Goal: Ask a question: Seek information or help from site administrators or community

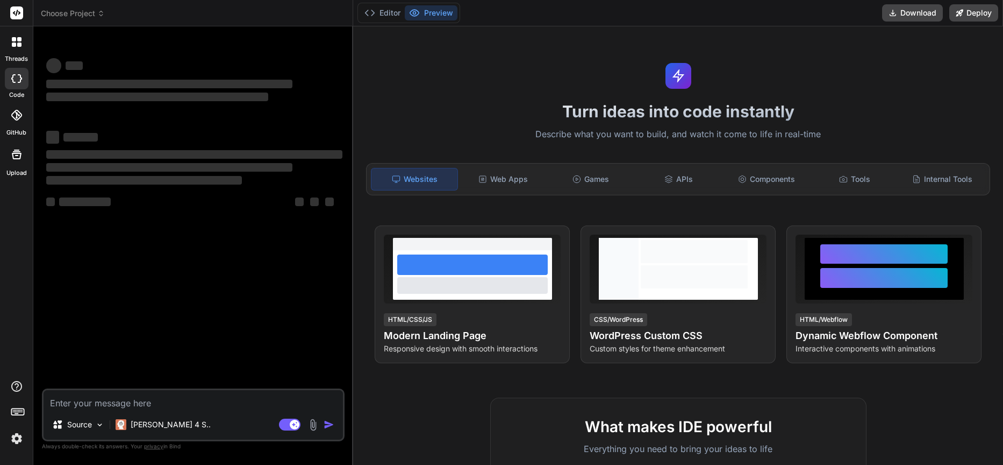
click at [206, 234] on div "‌ ‌ ‌ ‌ ‌ ‌ ‌ ‌ ‌ ‌ ‌ ‌ ‌ ‌" at bounding box center [194, 211] width 301 height 353
click at [148, 398] on textarea at bounding box center [193, 399] width 299 height 19
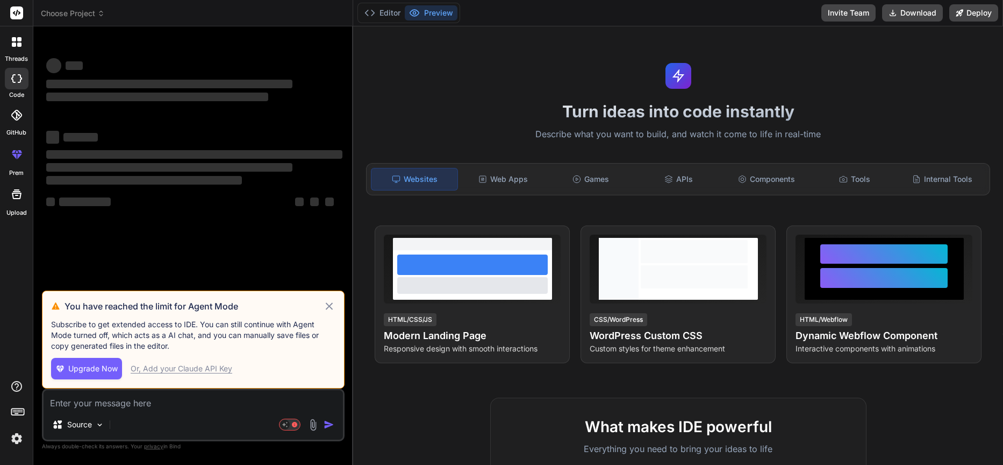
type textarea "x"
type textarea "m"
type textarea "x"
type textarea "ma"
type textarea "x"
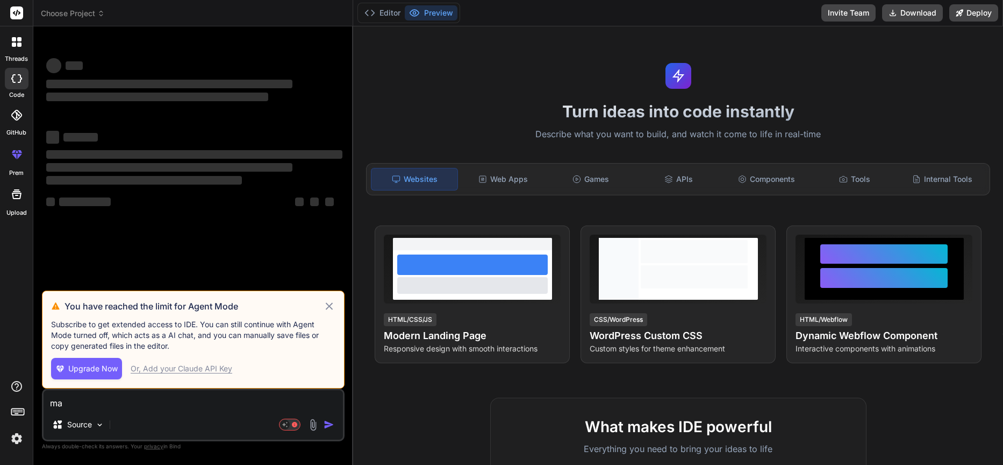
type textarea "mak"
type textarea "x"
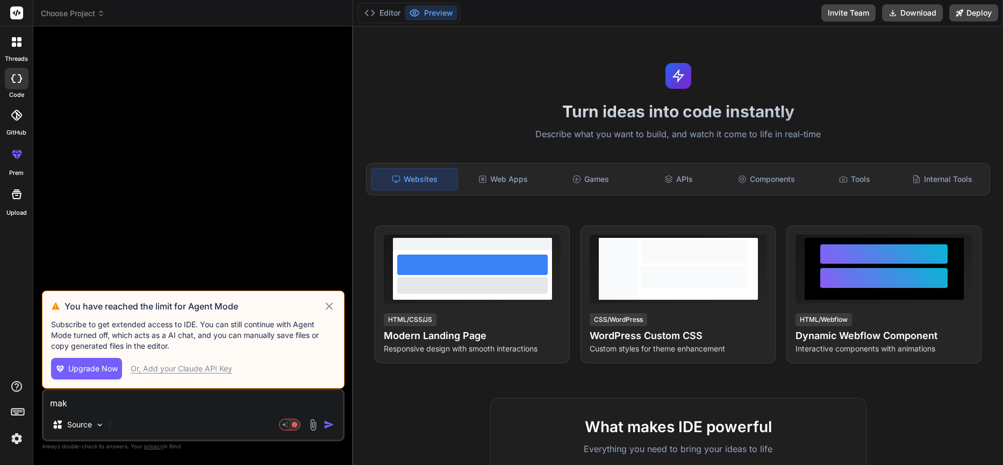
type textarea "make"
type textarea "x"
type textarea "make"
type textarea "x"
type textarea "make m"
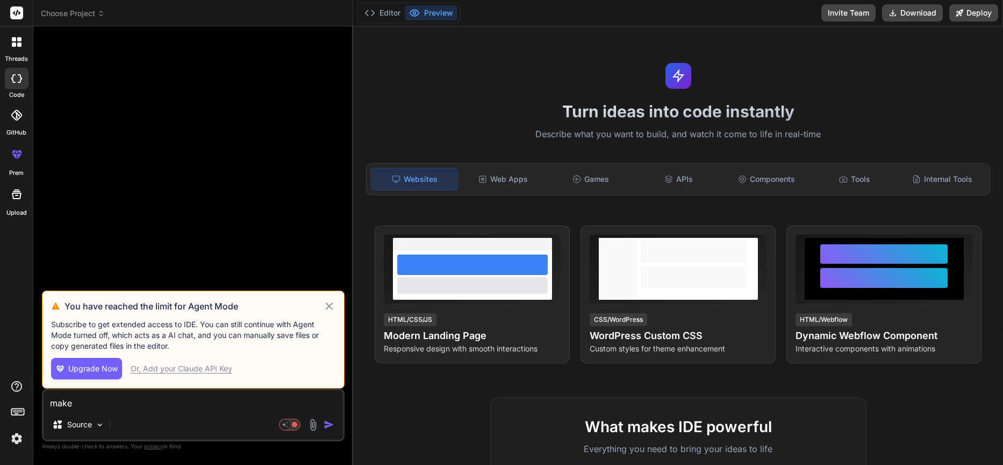
type textarea "x"
type textarea "make m"
type textarea "x"
type textarea "make m a"
type textarea "x"
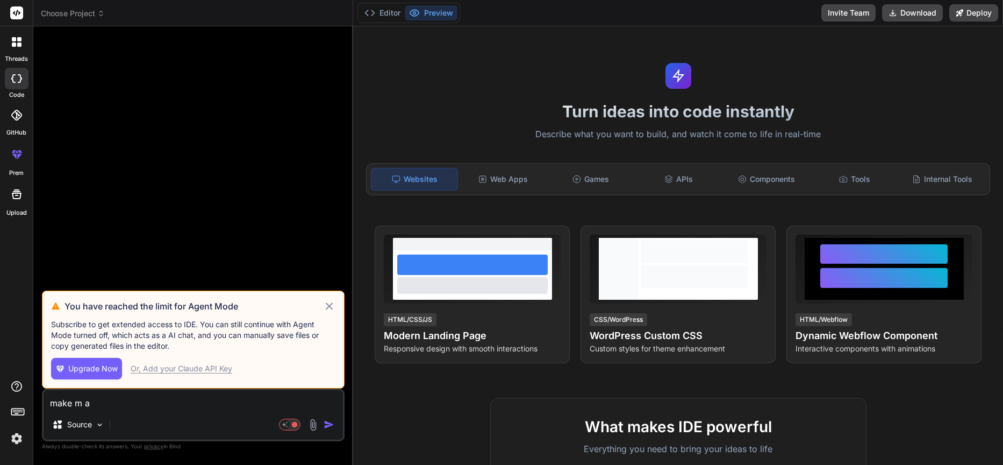
type textarea "make m a"
type textarea "x"
type textarea "make m a w"
type textarea "x"
type textarea "make m a we"
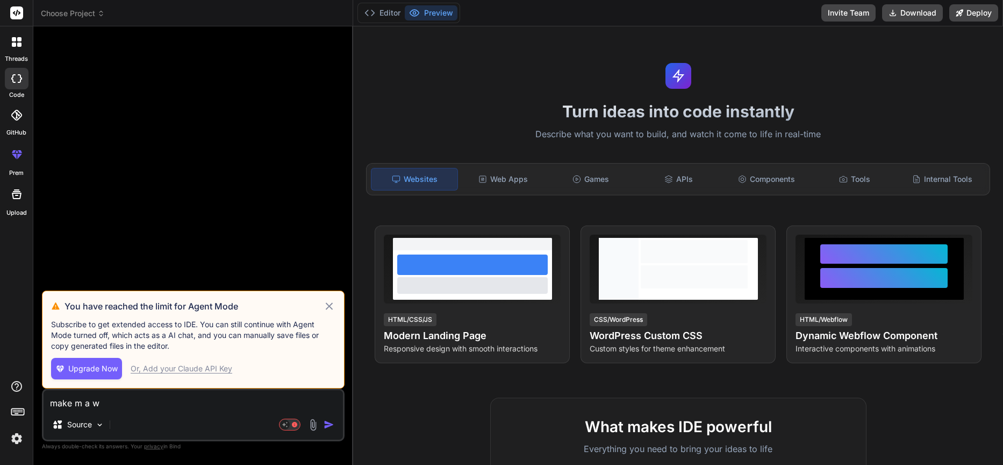
type textarea "x"
type textarea "make m a web"
type textarea "x"
type textarea "make m a web"
type textarea "x"
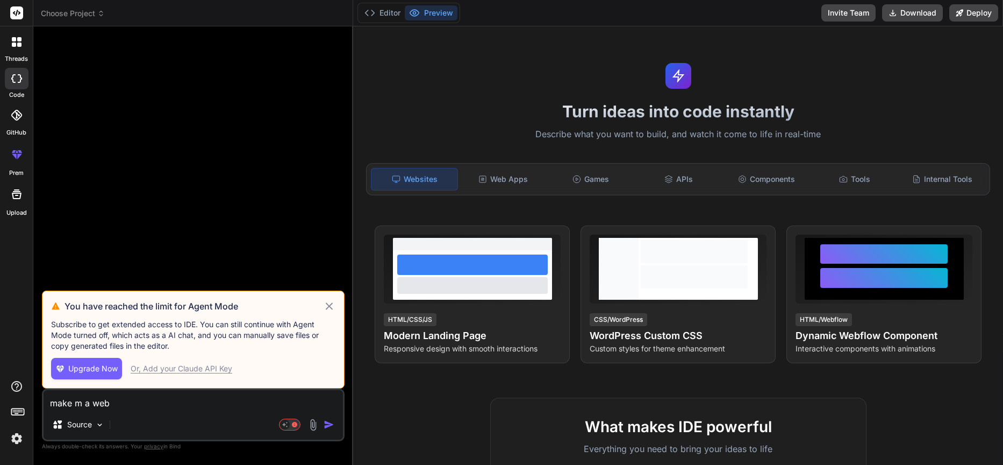
type textarea "make m a web p"
type textarea "x"
type textarea "make m a web pa"
type textarea "x"
type textarea "make m a web pag"
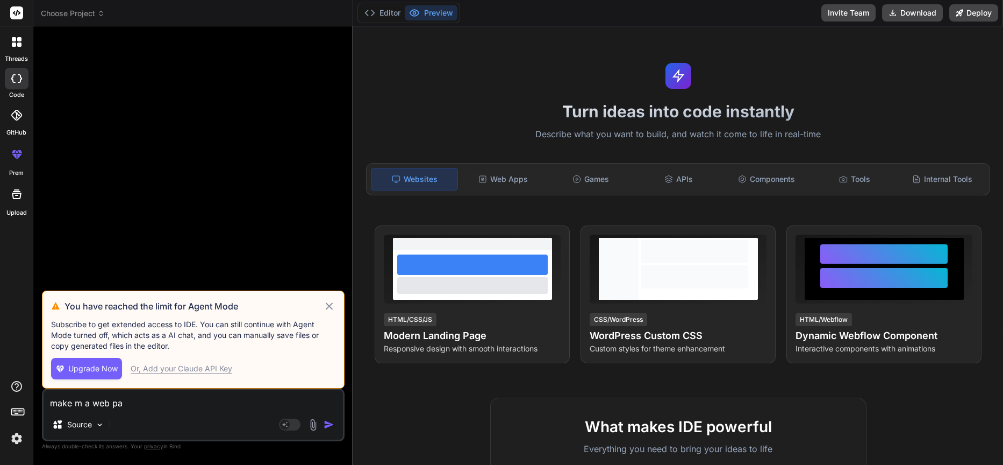
type textarea "x"
type textarea "make m a web page"
type textarea "x"
type textarea "make m a web page"
type textarea "x"
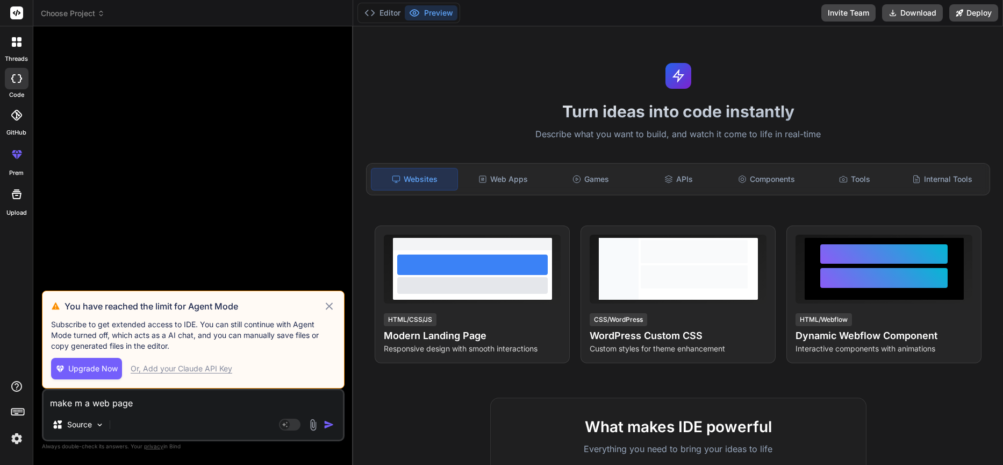
type textarea "make m a web page t"
type textarea "x"
type textarea "make m a web page th"
type textarea "x"
type textarea "make m a web page tha"
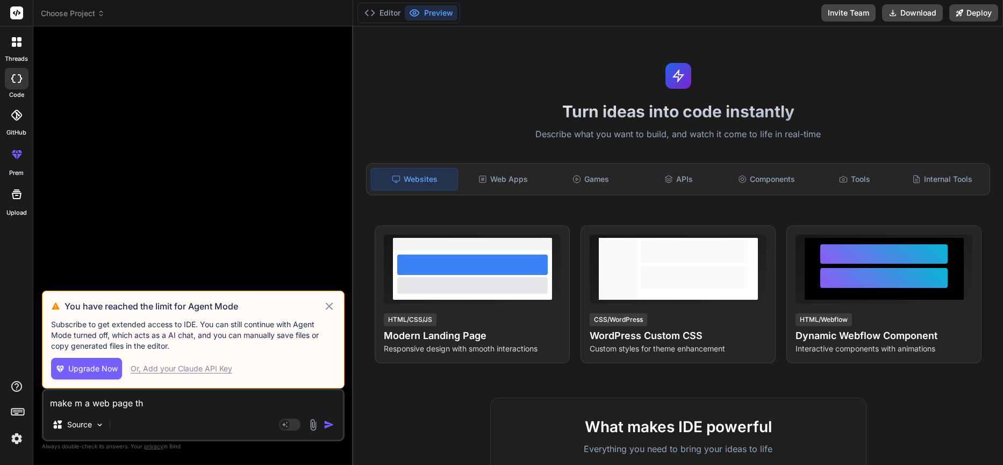
type textarea "x"
type textarea "make m a web page that"
type textarea "x"
type textarea "make m a web page that"
type textarea "x"
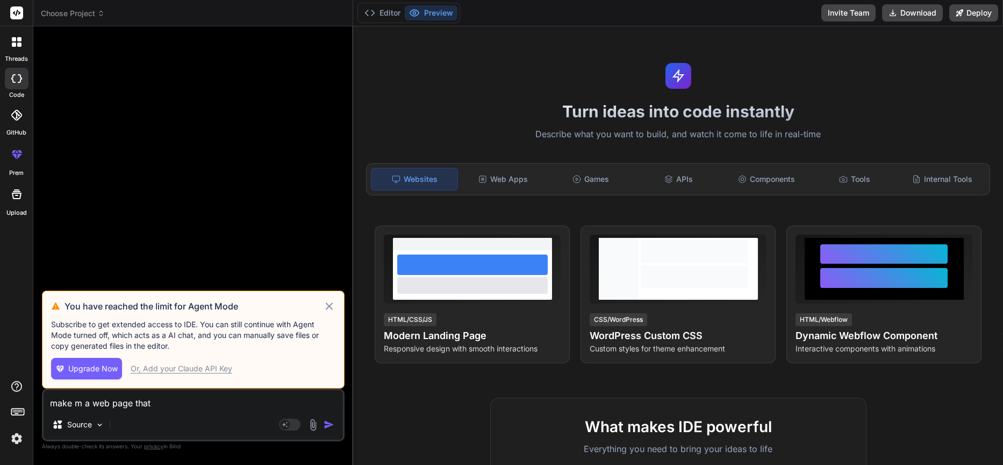
type textarea "make m a web page that l"
type textarea "x"
type textarea "make m a web page that le"
type textarea "x"
type textarea "make m a web page that let"
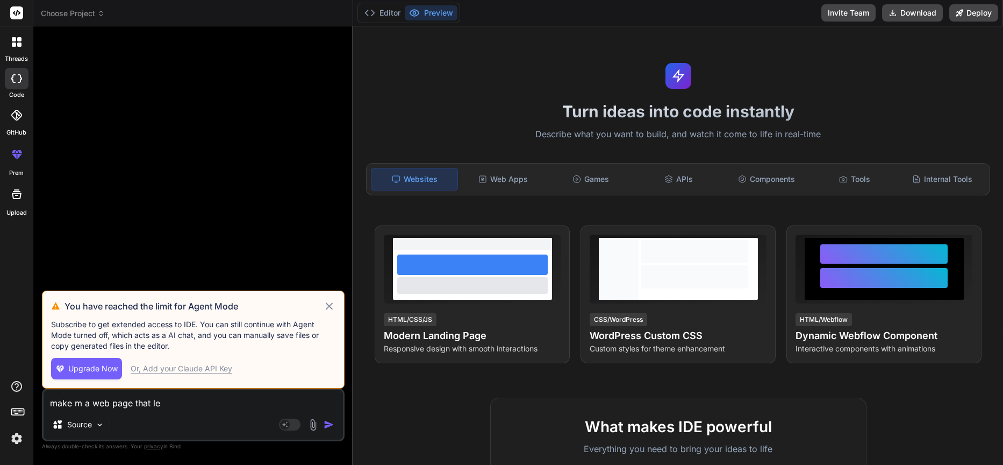
type textarea "x"
type textarea "make m a web page that lets"
type textarea "x"
type textarea "make m a web page that lets"
type textarea "x"
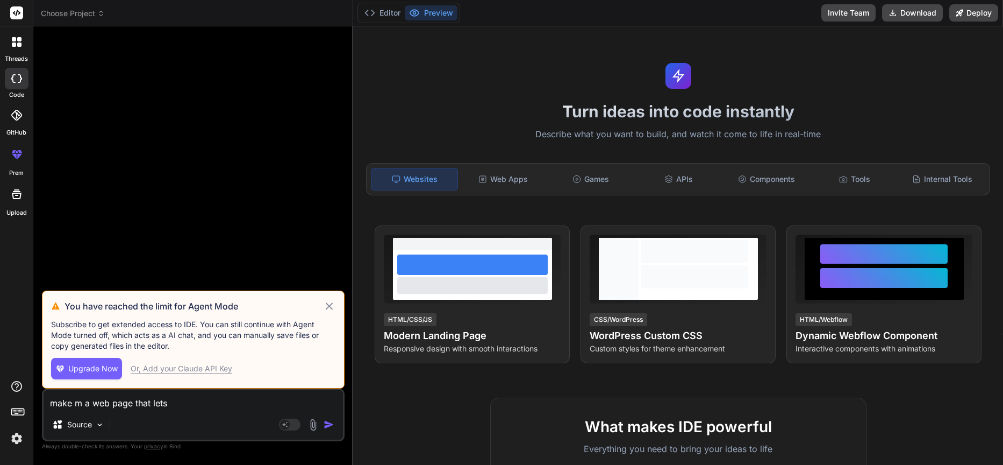
type textarea "make m a web page that lets p"
type textarea "x"
type textarea "make m a web page that lets pe"
type textarea "x"
type textarea "make m a web page that lets peo"
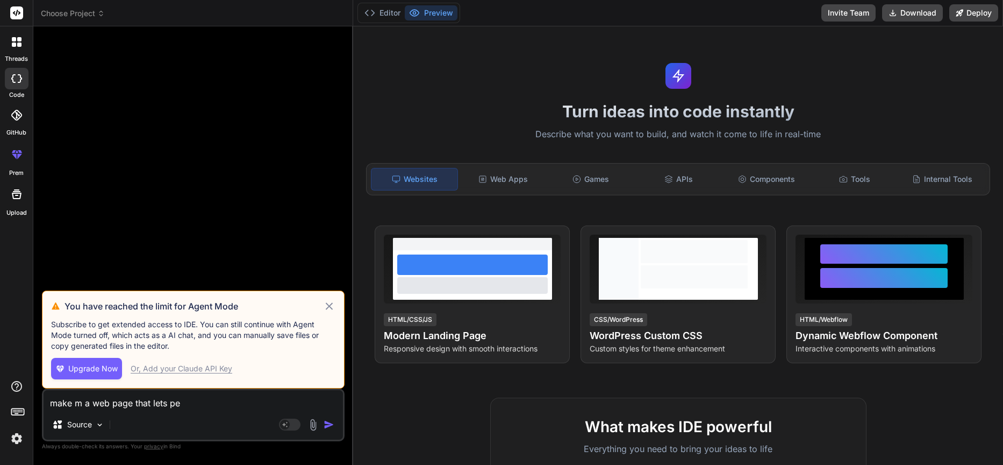
type textarea "x"
type textarea "make m a web page that lets peop"
type textarea "x"
type textarea "make m a web page that lets peopl"
type textarea "x"
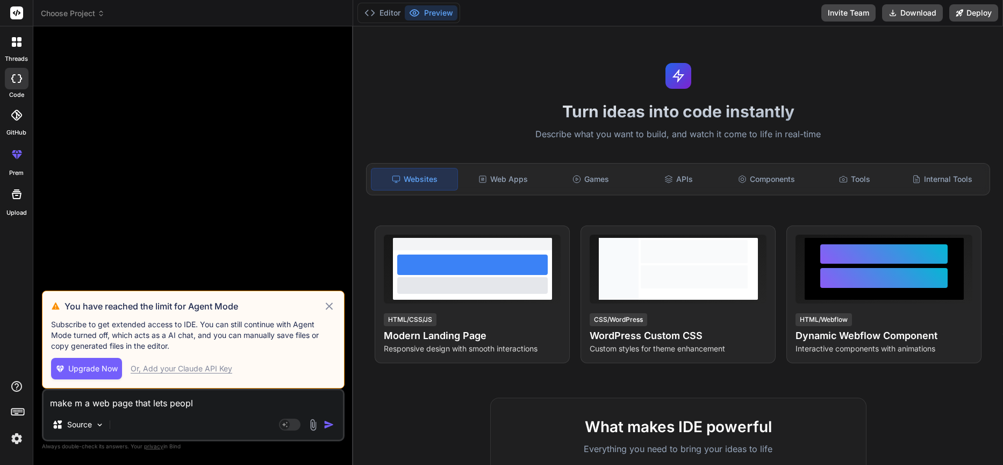
type textarea "make m a web page that lets people"
type textarea "x"
type textarea "make m a web page that lets people"
type textarea "x"
type textarea "make m a web page that lets people c"
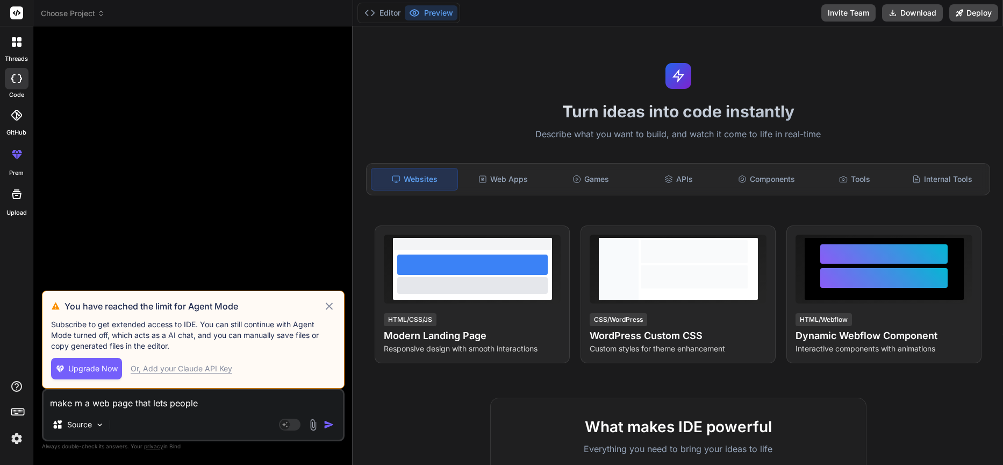
type textarea "x"
type textarea "make m a web page that lets people ch"
type textarea "x"
type textarea "make m a web page that lets people cho"
type textarea "x"
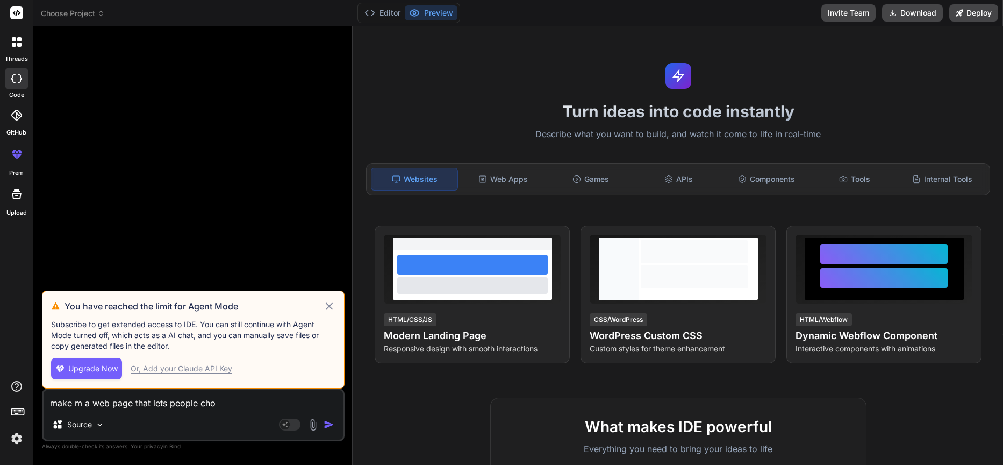
type textarea "make m a web page that lets people chos"
type textarea "x"
type textarea "make m a web page that lets people chose"
type textarea "x"
type textarea "make m a web page that lets people chos"
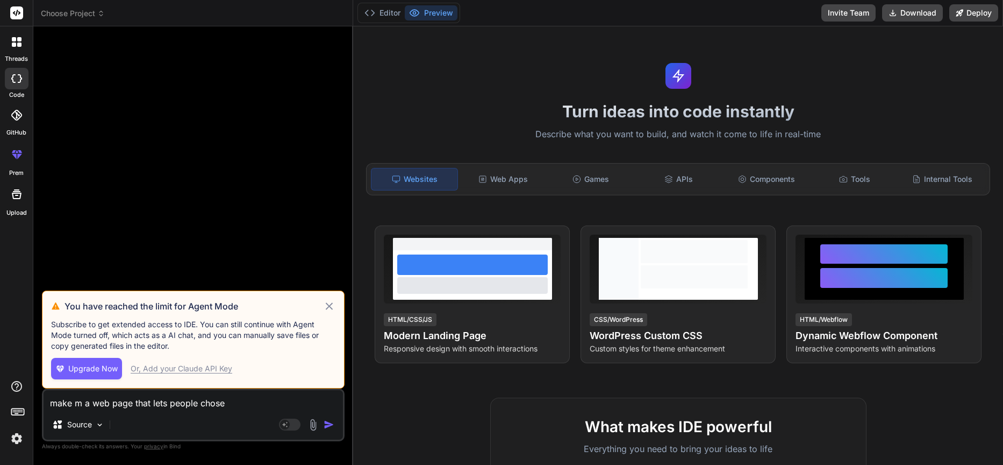
type textarea "x"
type textarea "make m a web page that lets people chose"
type textarea "x"
type textarea "make m a web page that lets people choses"
type textarea "x"
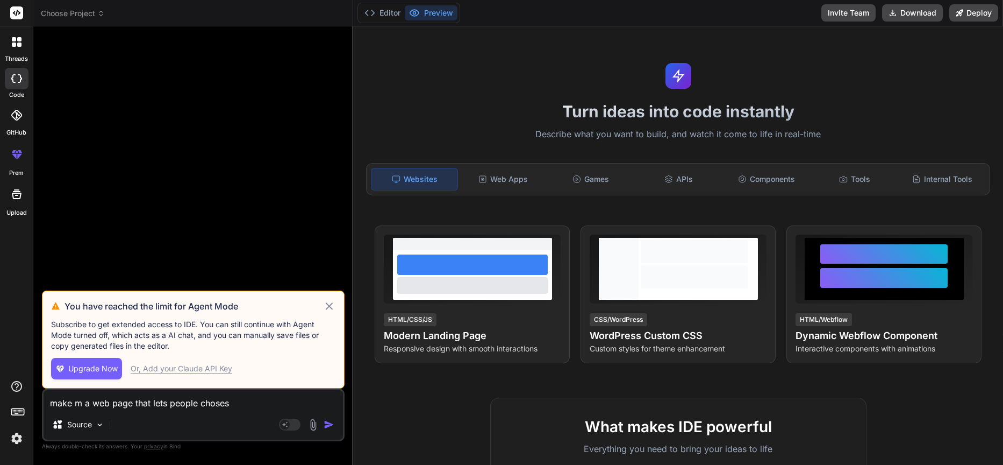
type textarea "make m a web page that lets people chose"
type textarea "x"
type textarea "make m a web page that lets people chos"
type textarea "x"
type textarea "make m a web page that lets people cho"
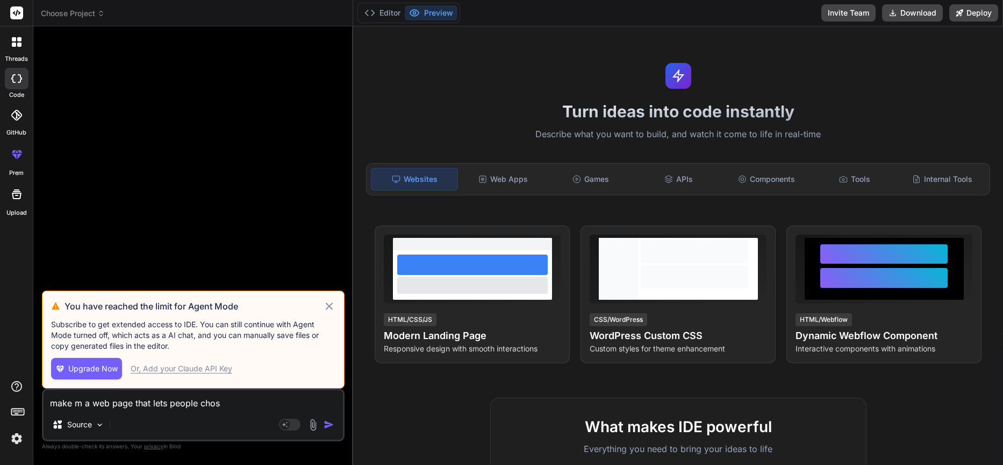
type textarea "x"
type textarea "make m a web page that lets people ch"
type textarea "x"
type textarea "make m a web page that lets people c"
type textarea "x"
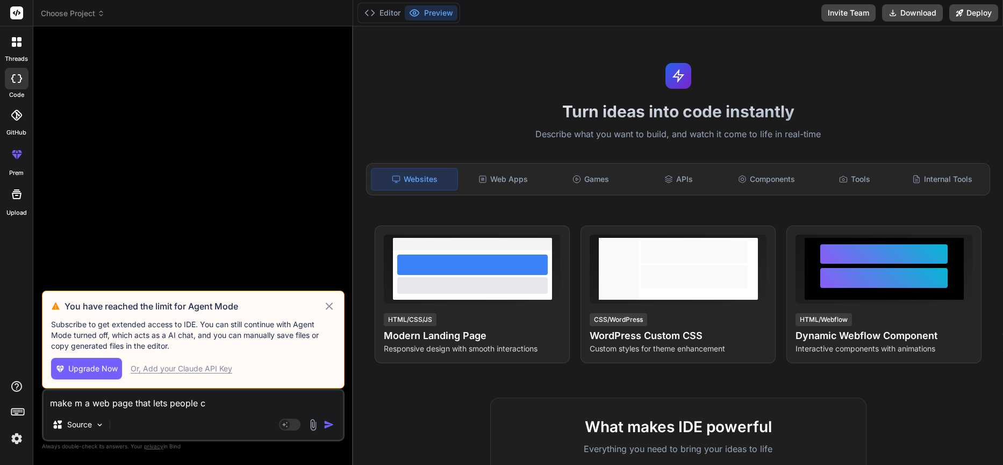
type textarea "make m a web page that lets people"
type textarea "x"
type textarea "make m a web page that lets people"
type textarea "x"
type textarea "make m a web page that lets peopl"
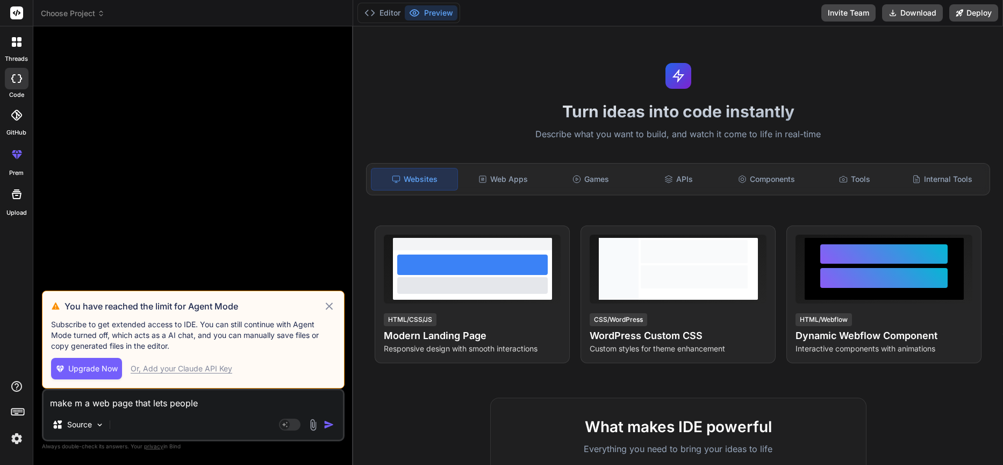
type textarea "x"
type textarea "make m a web page that lets peop"
type textarea "x"
type textarea "make m a web page that lets peo"
type textarea "x"
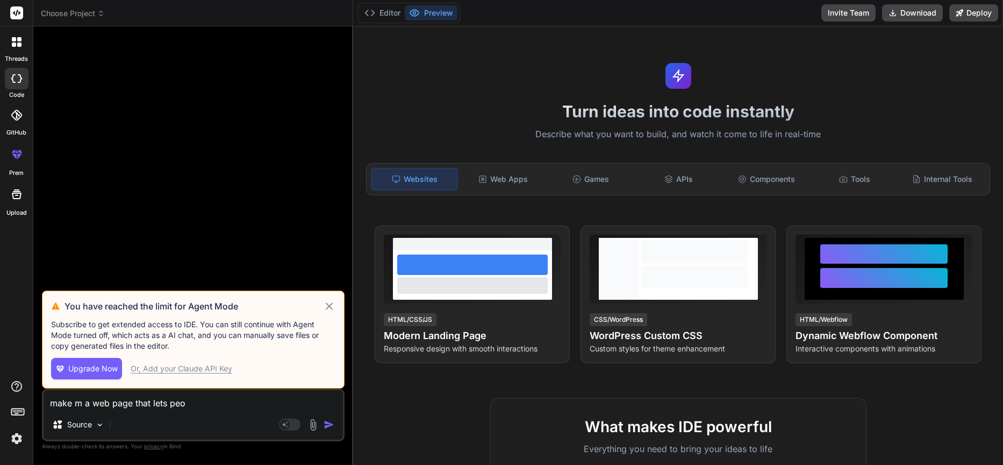
type textarea "make m a web page that lets pe"
type textarea "x"
type textarea "make m a web page that lets p"
type textarea "x"
type textarea "make m a web page that lets"
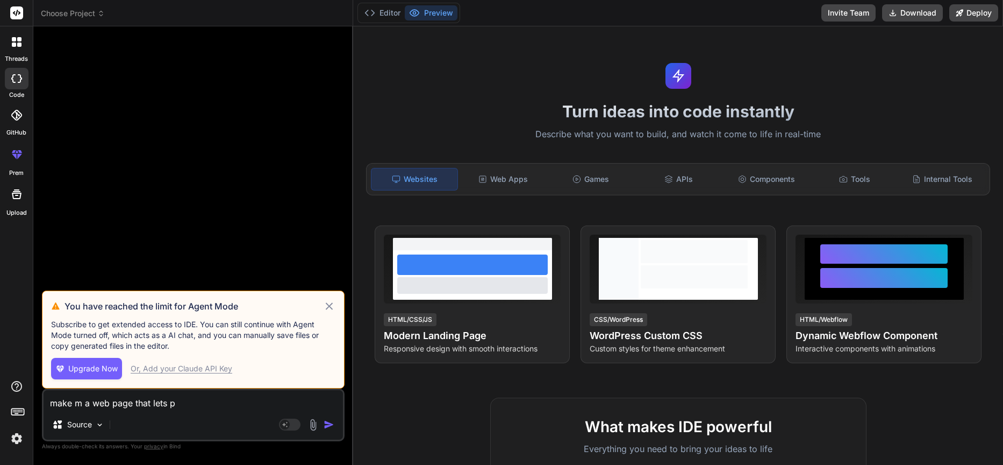
type textarea "x"
type textarea "make m a web page that lets"
type textarea "x"
type textarea "make m a web page that let"
type textarea "x"
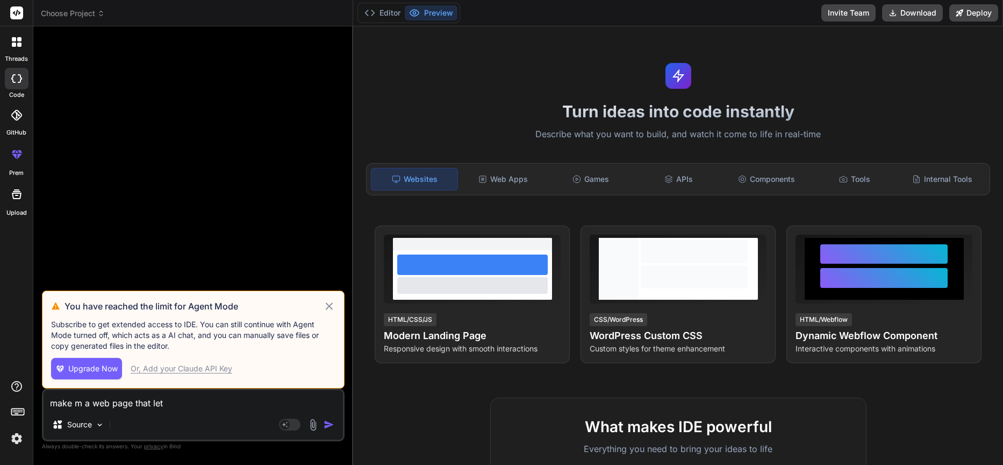
type textarea "make m a web page that le"
type textarea "x"
type textarea "make m a web page that l"
type textarea "x"
type textarea "make m a web page that"
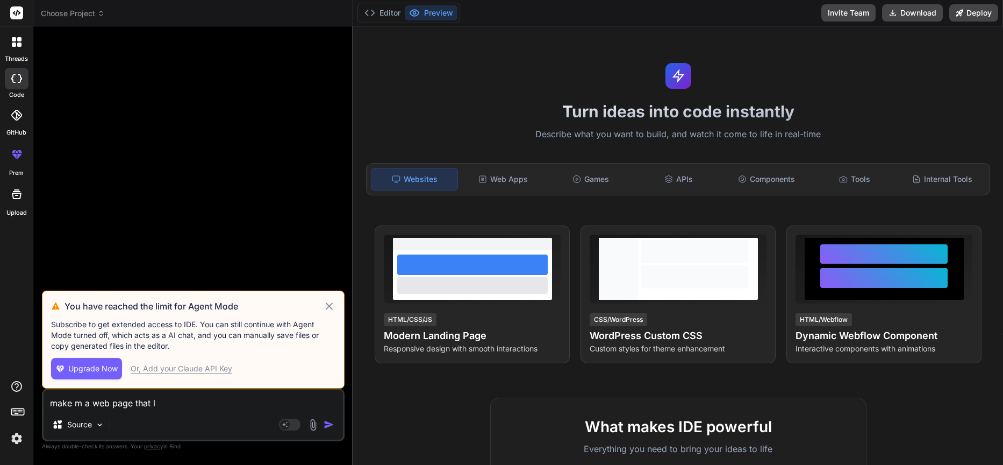
type textarea "x"
type textarea "make m a web page that"
type textarea "x"
type textarea "make m a web page tha"
type textarea "x"
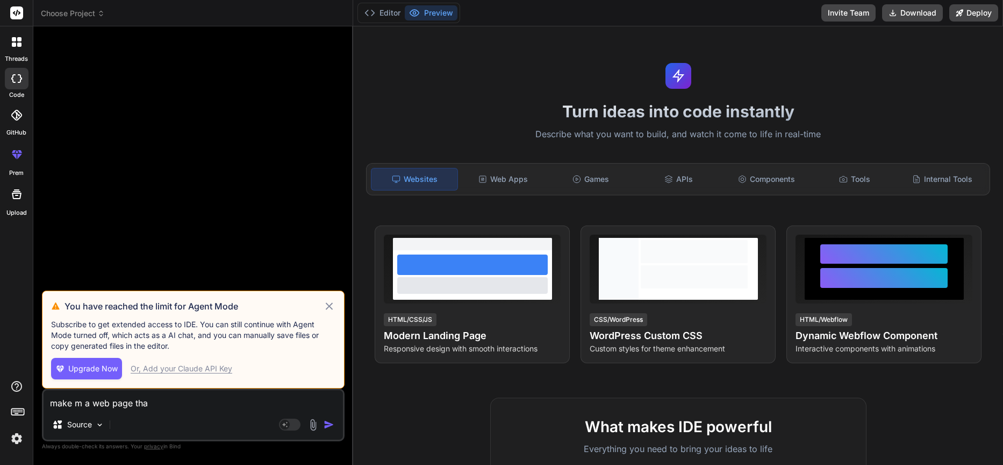
type textarea "make m a web page th"
type textarea "x"
type textarea "make m a web page t"
type textarea "x"
type textarea "make m a web page"
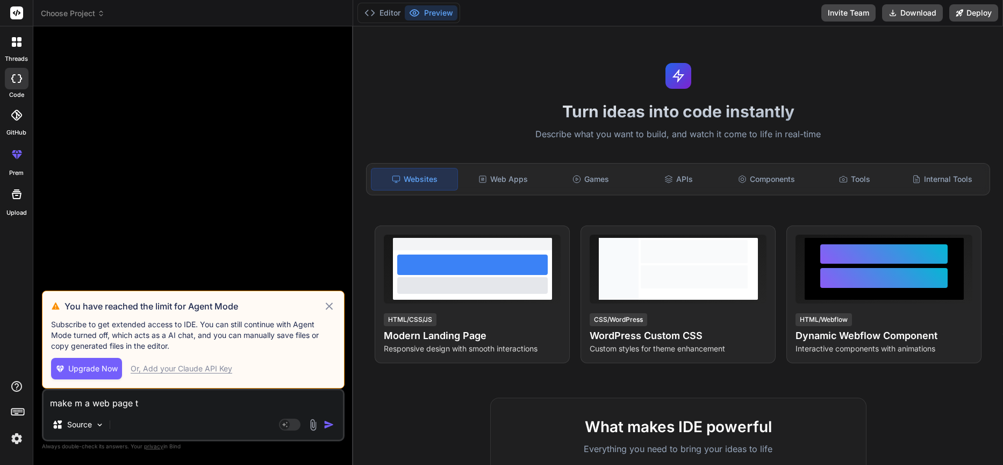
type textarea "x"
type textarea "make m a web page f"
type textarea "x"
type textarea "make m a web page fo"
type textarea "x"
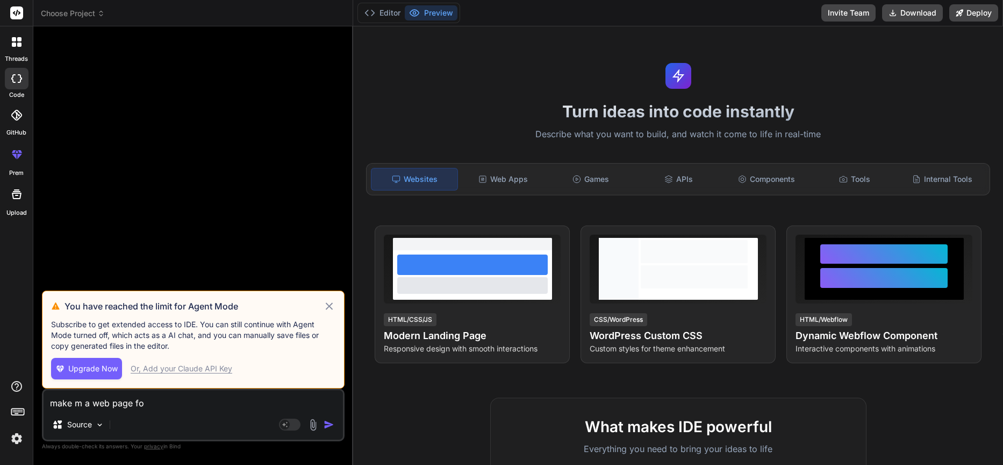
type textarea "make m a web page for"
type textarea "x"
type textarea "make m a web page for"
type textarea "x"
type textarea "make m a web page for m"
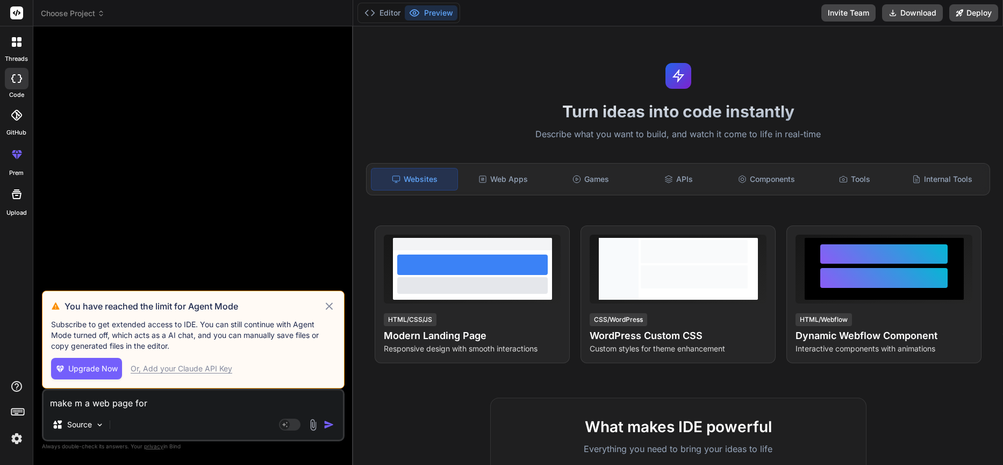
type textarea "x"
type textarea "make m a web page for my"
type textarea "x"
type textarea "make m a web page for my"
type textarea "x"
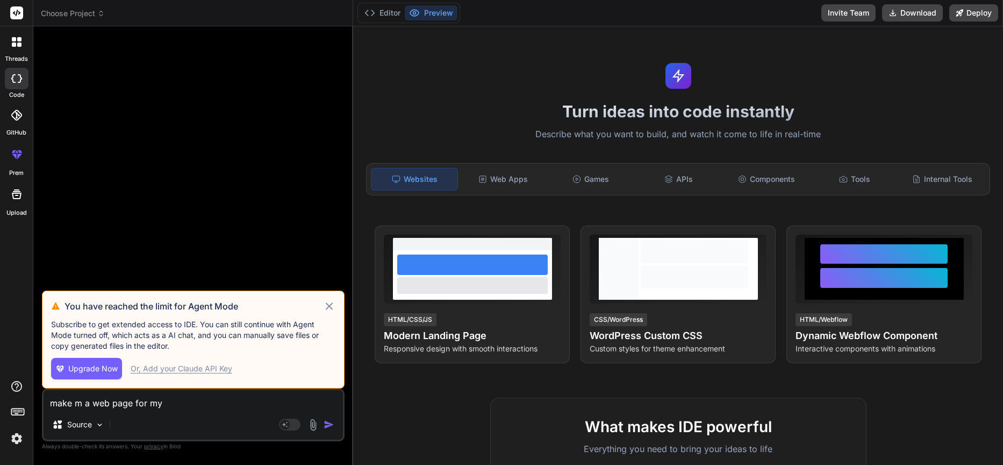
type textarea "make m a web page for my w"
type textarea "x"
type textarea "make m a web page for my we"
type textarea "x"
type textarea "make m a web page for my wed"
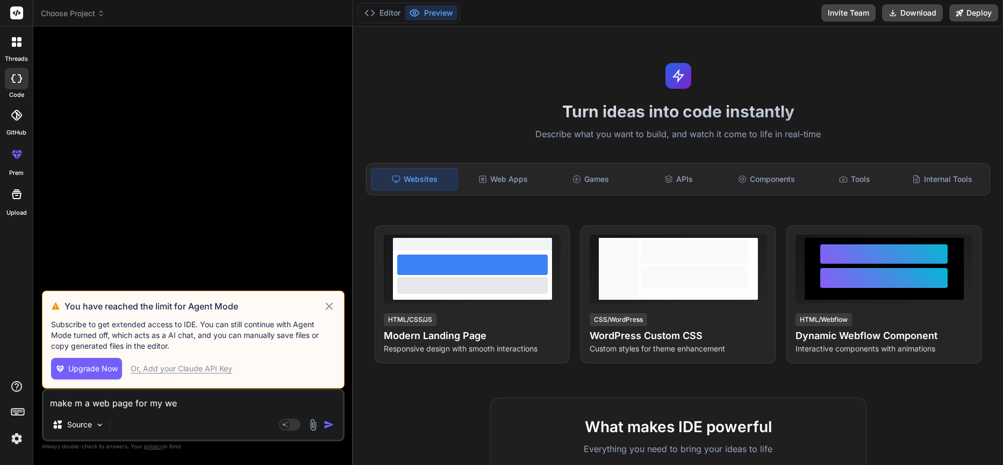
type textarea "x"
type textarea "make m a web page for my wedd"
type textarea "x"
type textarea "make m a web page for my weddi"
type textarea "x"
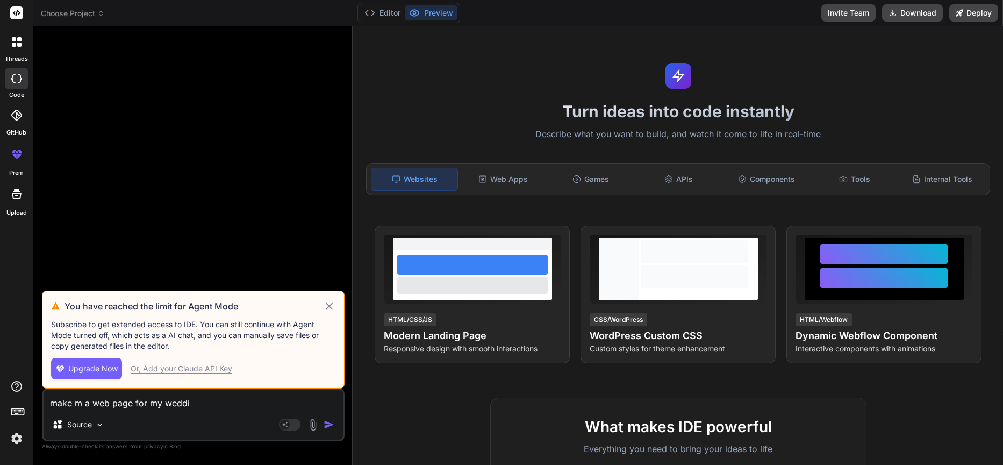
type textarea "make m a web page for my weddin"
type textarea "x"
type textarea "make m a web page for my wedding"
type textarea "x"
type textarea "make m a web page for my wedding"
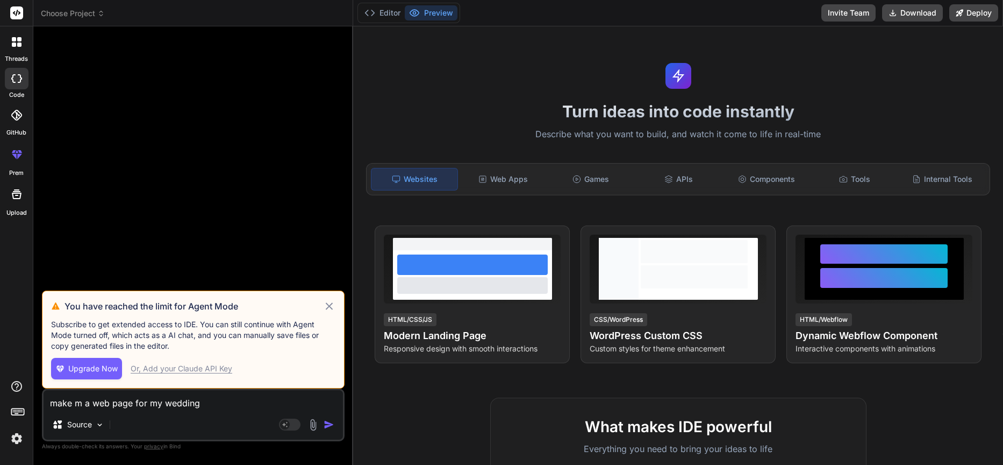
type textarea "x"
type textarea "make m a web page for my wedding p"
type textarea "x"
type textarea "make m a web page for my wedding ph"
type textarea "x"
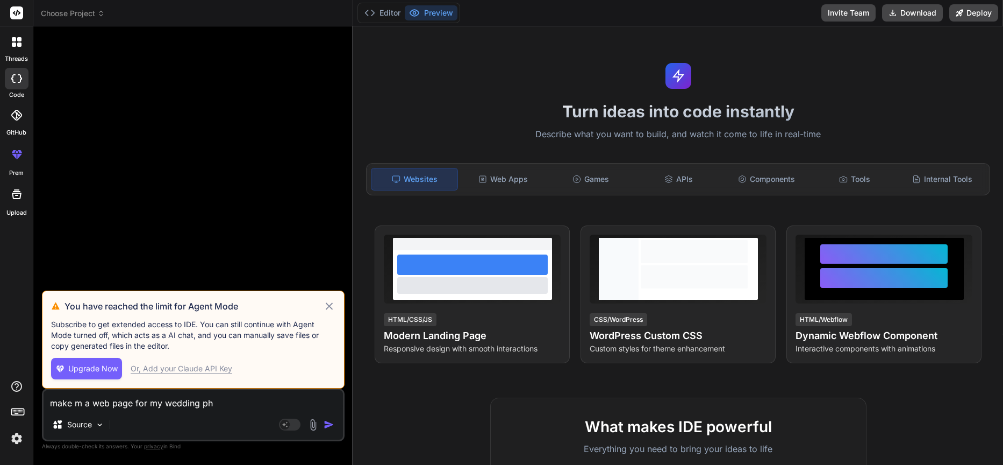
type textarea "make m a web page for my wedding pho"
type textarea "x"
type textarea "make m a web page for my wedding phoo"
type textarea "x"
type textarea "make m a web page for my wedding phoog"
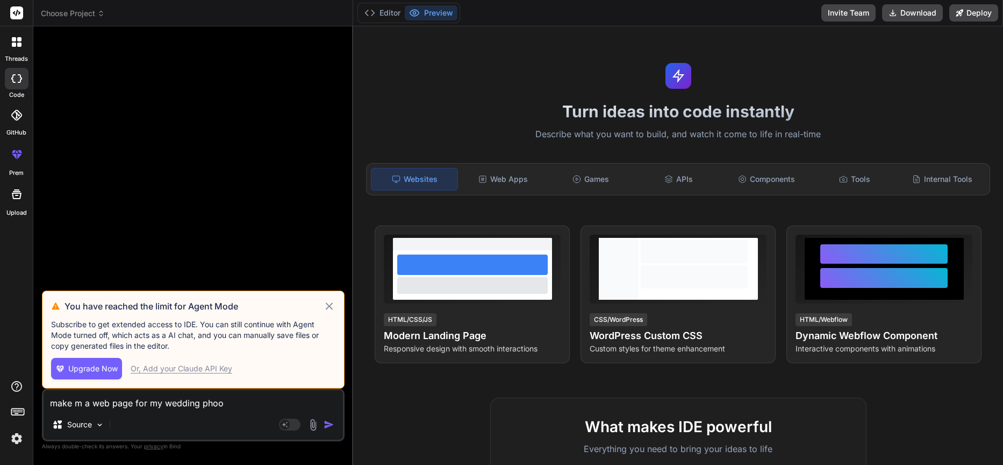
type textarea "x"
type textarea "make m a web page for my wedding phoogr"
type textarea "x"
type textarea "make m a web page for my wedding phoogra"
type textarea "x"
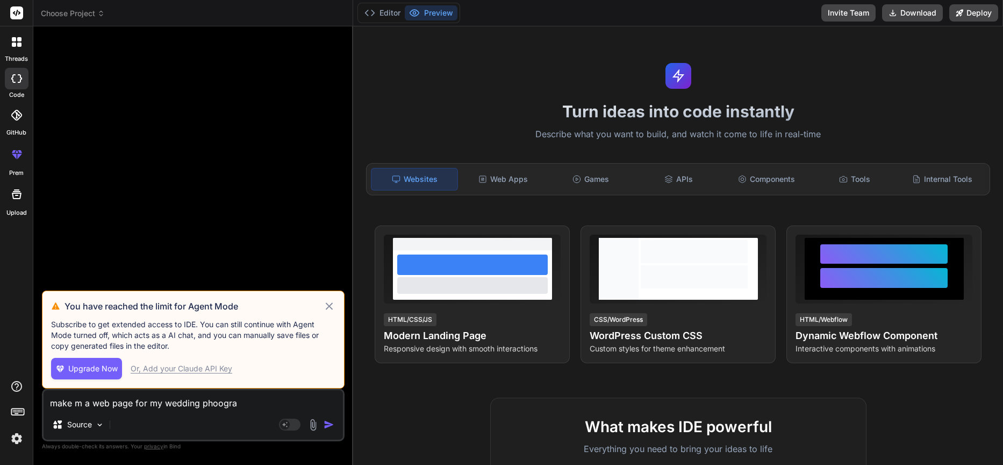
type textarea "make m a web page for my wedding phoograp"
type textarea "x"
type textarea "make m a web page for my wedding phoograph"
type textarea "x"
type textarea "make m a web page for my wedding phoography"
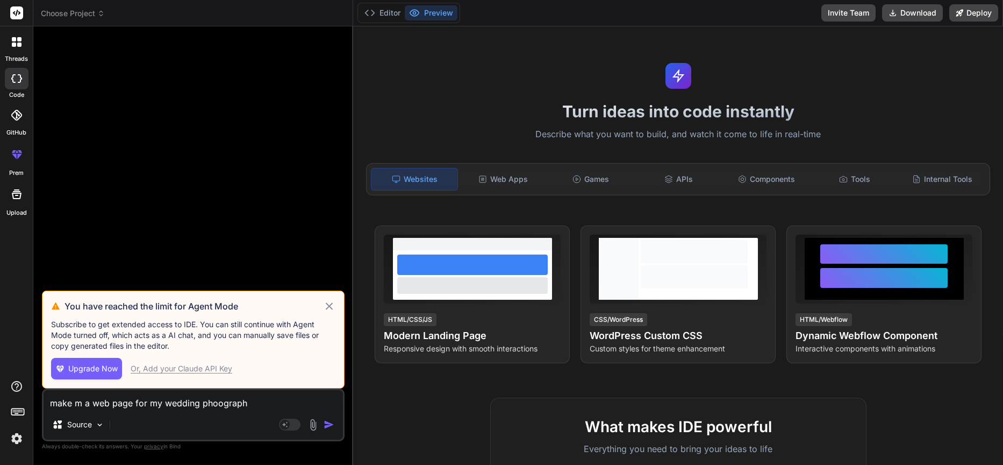
type textarea "x"
type textarea "make m a web page for my wedding phoography"
type textarea "x"
type textarea "make m a web page for my wedding phoography b"
type textarea "x"
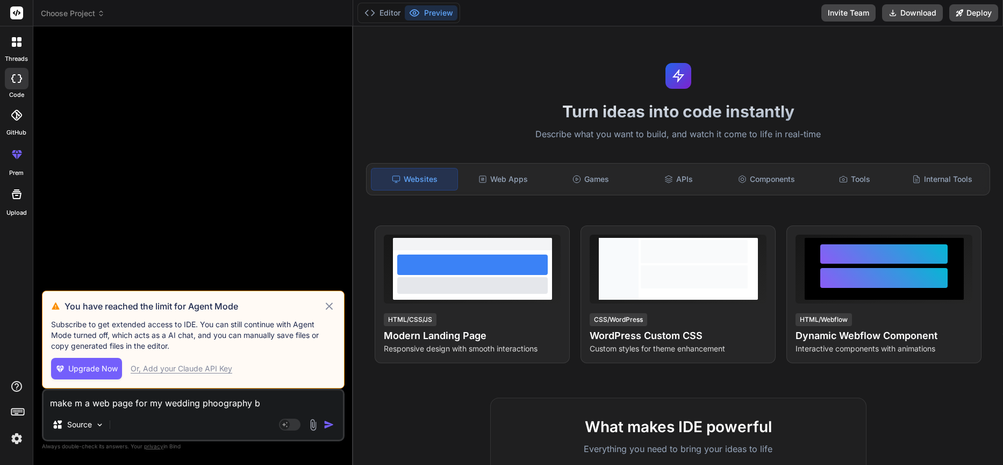
type textarea "make m a web page for my wedding phoography bu"
type textarea "x"
type textarea "make m a web page for my wedding phoography bun"
type textarea "x"
type textarea "make m a web page for my wedding phoography buns"
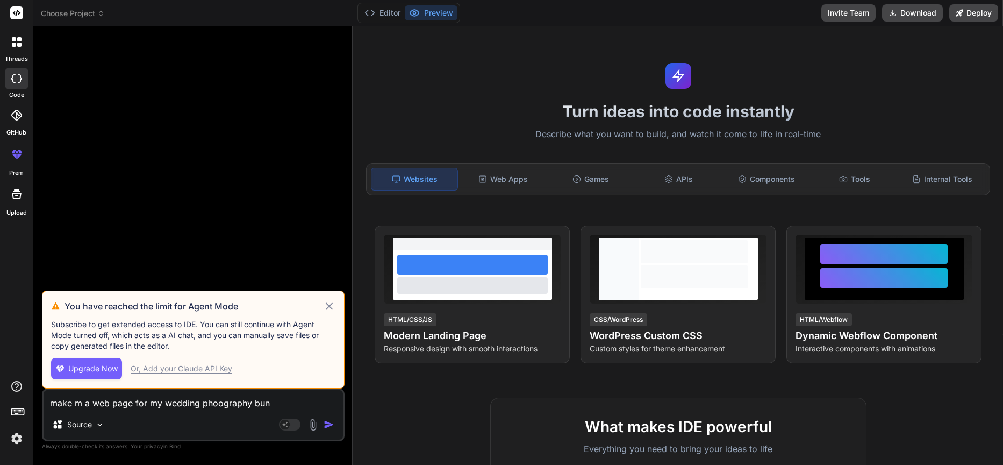
type textarea "x"
type textarea "make m a web page for my wedding phoography bunsi"
type textarea "x"
type textarea "make m a web page for my wedding phoography bunsie"
type textarea "x"
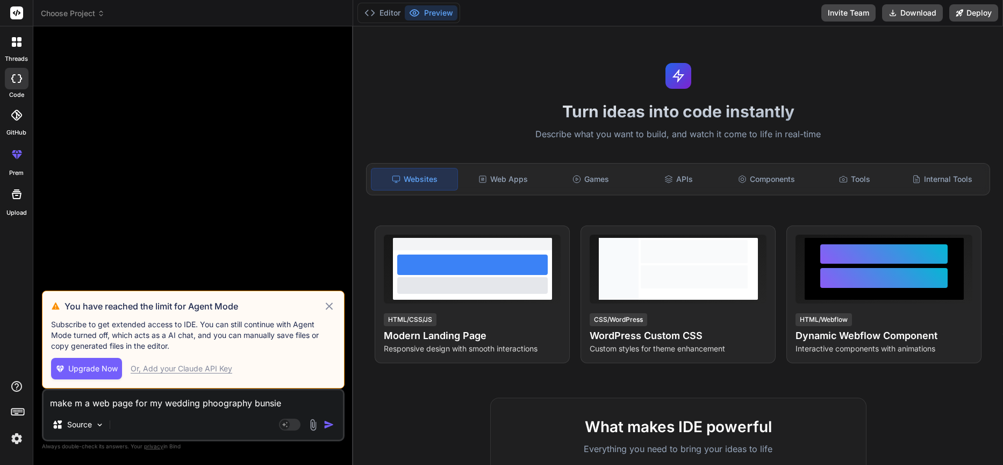
type textarea "make m a web page for my wedding phoography bunsies"
type textarea "x"
type textarea "make m a web page for my wedding phoography bunsiess"
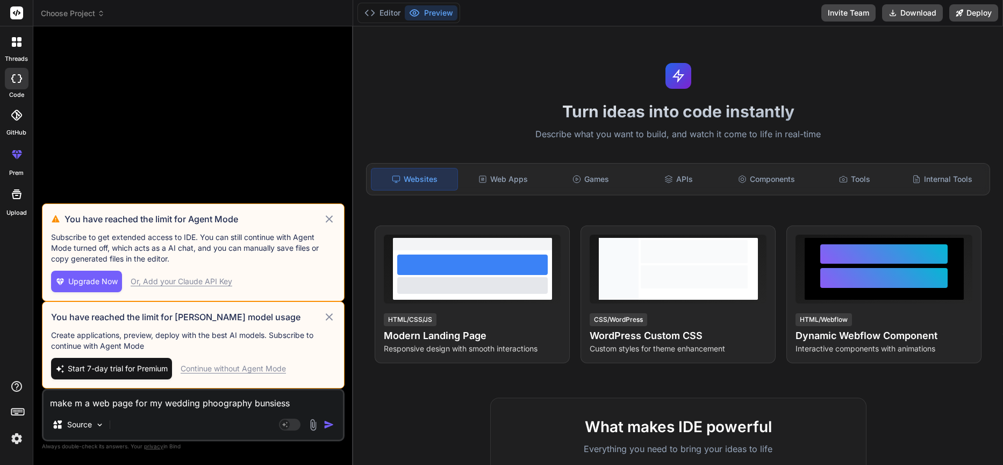
click at [327, 218] on icon at bounding box center [329, 218] width 12 height 13
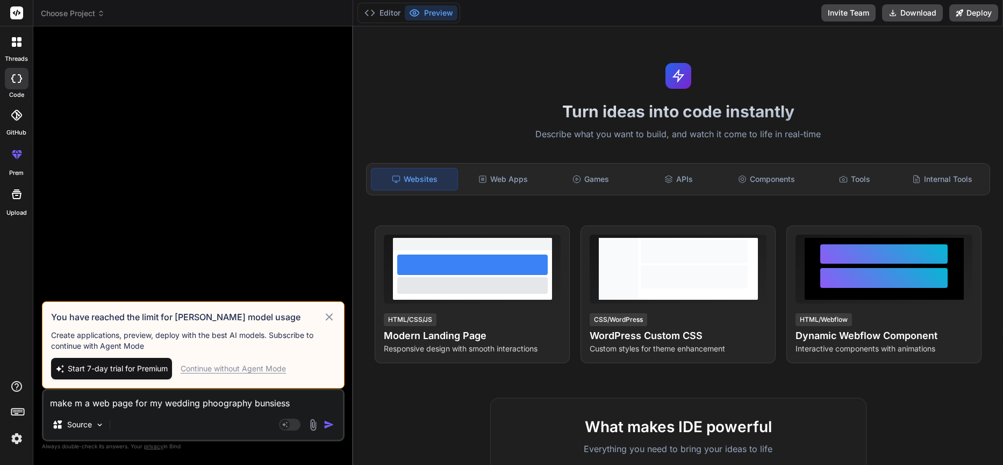
click at [330, 313] on icon at bounding box center [329, 316] width 12 height 13
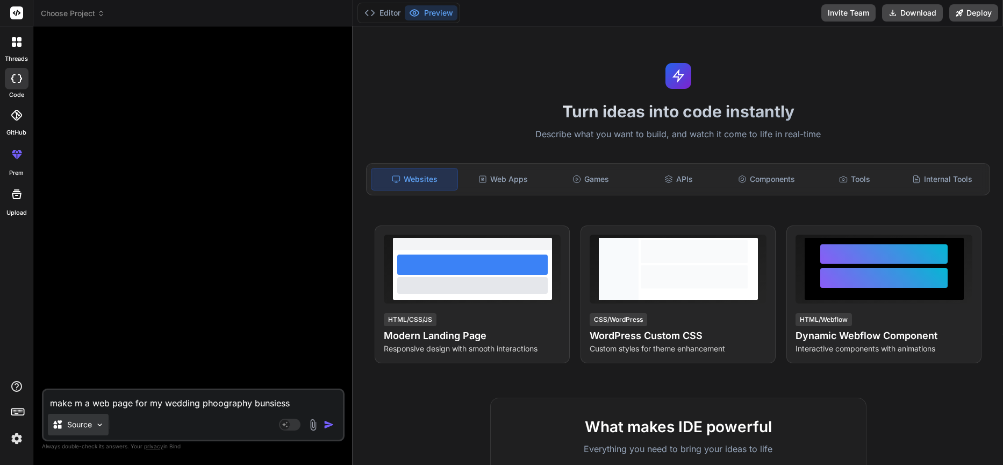
click at [82, 426] on p "Source" at bounding box center [79, 424] width 25 height 11
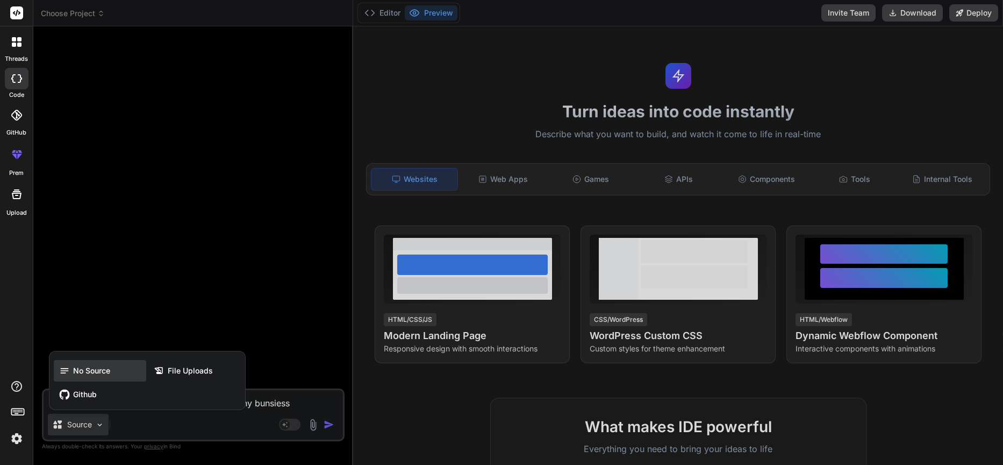
click at [89, 375] on span "No Source" at bounding box center [91, 370] width 37 height 11
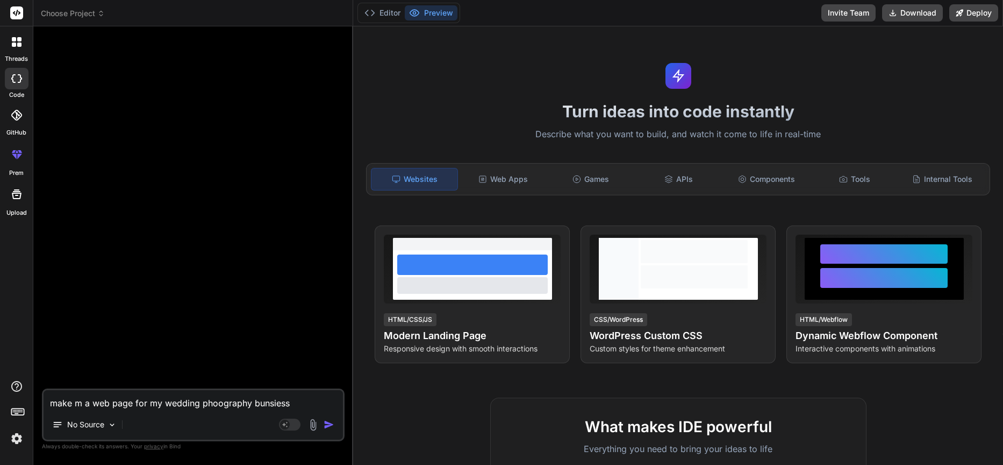
click at [330, 425] on img "button" at bounding box center [329, 424] width 11 height 11
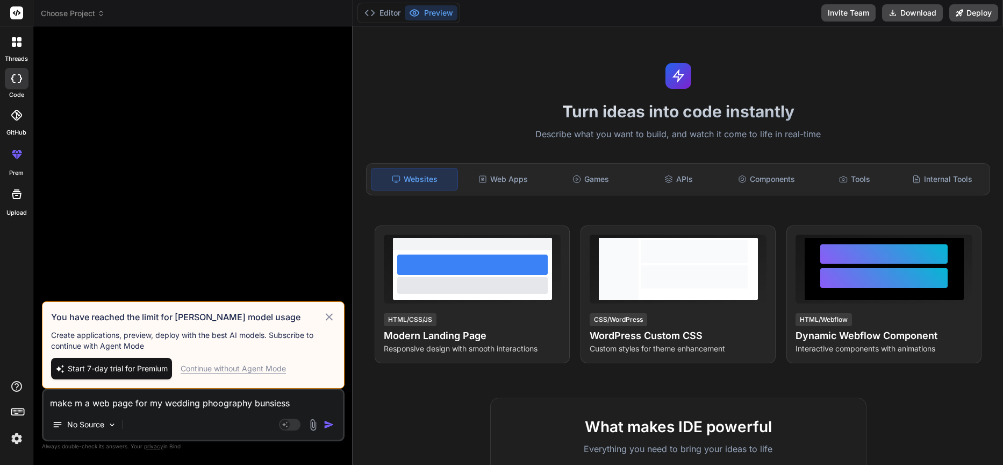
click at [247, 369] on div "Continue without Agent Mode" at bounding box center [233, 368] width 105 height 11
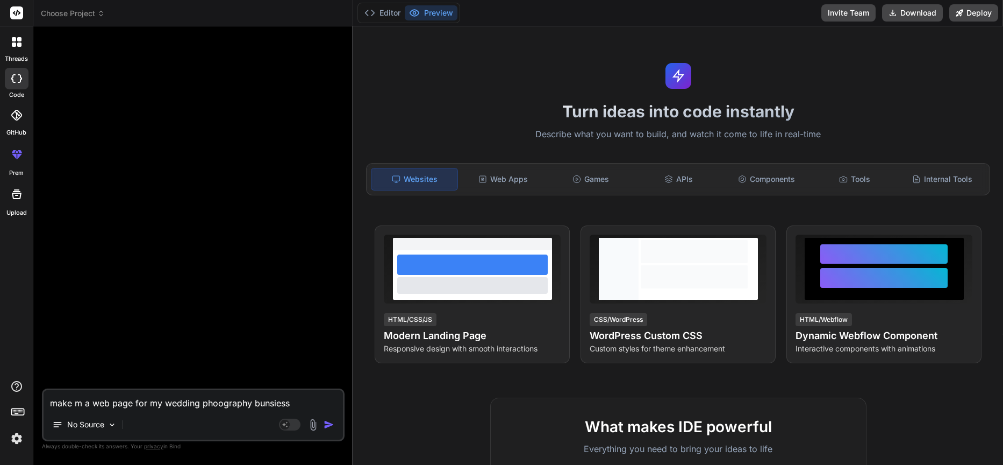
click at [325, 422] on img "button" at bounding box center [329, 424] width 11 height 11
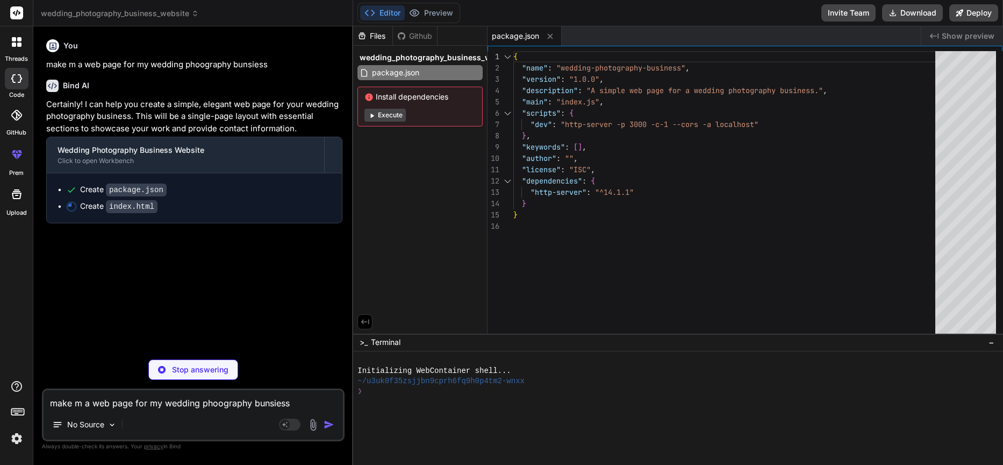
click at [385, 116] on button "Execute" at bounding box center [385, 115] width 41 height 13
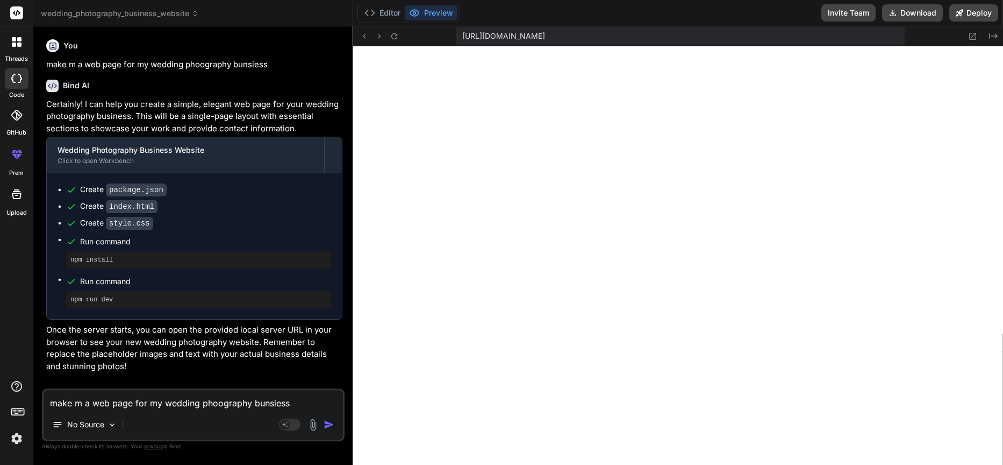
scroll to position [613, 0]
